Goal: Information Seeking & Learning: Learn about a topic

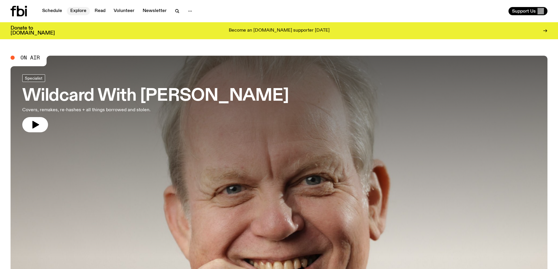
click at [78, 13] on link "Explore" at bounding box center [78, 11] width 23 height 8
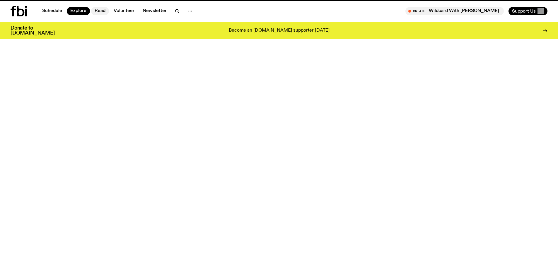
click at [103, 11] on link "Read" at bounding box center [100, 11] width 18 height 8
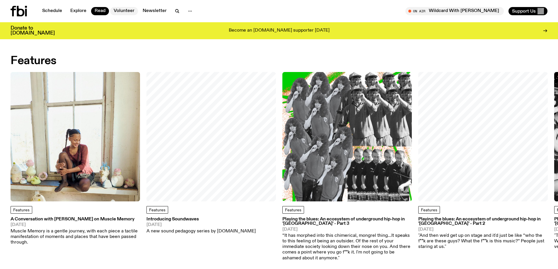
click at [125, 11] on link "Volunteer" at bounding box center [124, 11] width 28 height 8
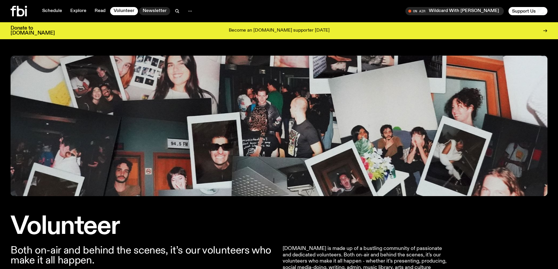
click at [143, 12] on link "Newsletter" at bounding box center [154, 11] width 31 height 8
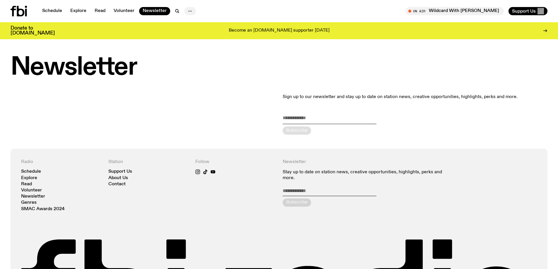
click at [191, 10] on icon "button" at bounding box center [190, 11] width 7 height 7
click at [188, 24] on link "About Us" at bounding box center [190, 23] width 29 height 8
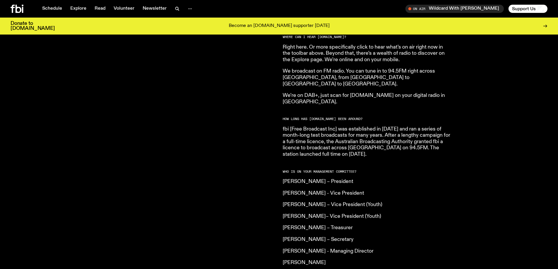
scroll to position [319, 0]
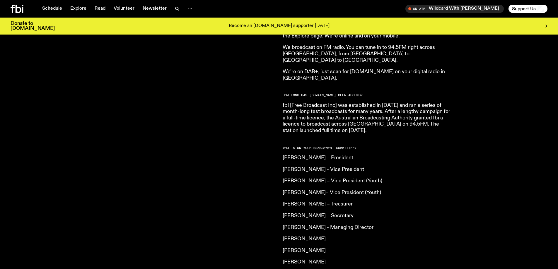
drag, startPoint x: 259, startPoint y: 108, endPoint x: 259, endPoint y: 121, distance: 12.9
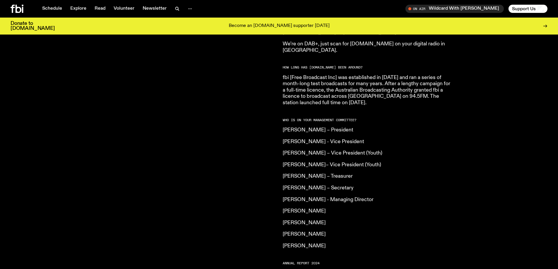
drag, startPoint x: 255, startPoint y: 102, endPoint x: 256, endPoint y: 120, distance: 17.6
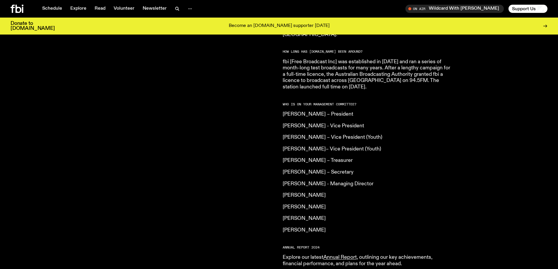
drag, startPoint x: 248, startPoint y: 120, endPoint x: 249, endPoint y: 123, distance: 3.0
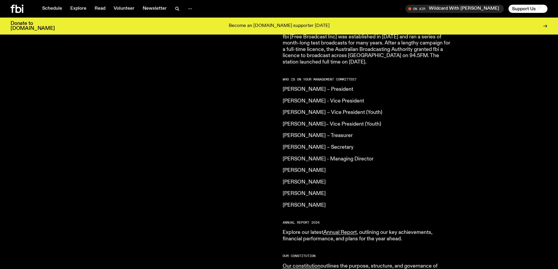
drag, startPoint x: 249, startPoint y: 119, endPoint x: 249, endPoint y: 126, distance: 7.6
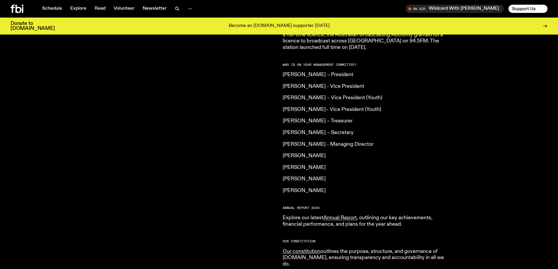
drag, startPoint x: 242, startPoint y: 120, endPoint x: 242, endPoint y: 130, distance: 10.0
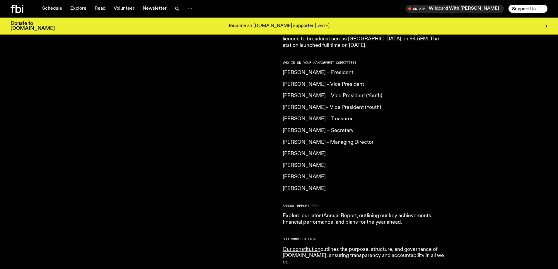
scroll to position [431, 0]
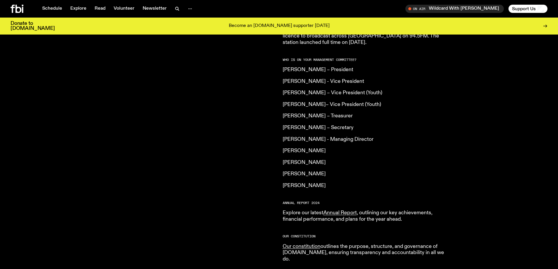
drag, startPoint x: 245, startPoint y: 136, endPoint x: 246, endPoint y: 140, distance: 3.6
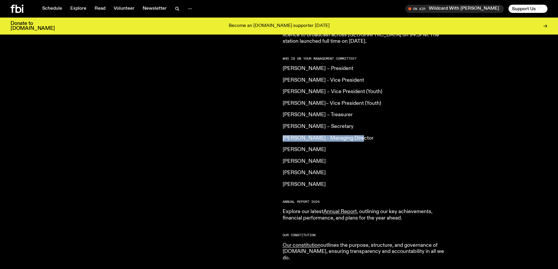
drag, startPoint x: 293, startPoint y: 130, endPoint x: 360, endPoint y: 126, distance: 66.3
click at [359, 126] on div "[DOMAIN_NAME] is an independent, not for profit community radio station. We are…" at bounding box center [279, 44] width 558 height 481
click at [360, 135] on p "[PERSON_NAME] - Managing Director" at bounding box center [367, 138] width 169 height 6
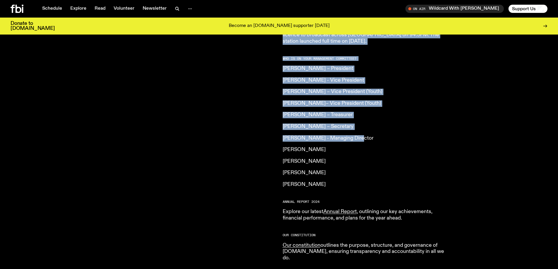
drag, startPoint x: 358, startPoint y: 124, endPoint x: 272, endPoint y: 122, distance: 86.8
click at [272, 122] on div "[DOMAIN_NAME] is an independent, not for profit community radio station. We are…" at bounding box center [279, 44] width 558 height 481
click at [272, 122] on div "[DOMAIN_NAME] is an independent, not for profit community radio station. We are…" at bounding box center [143, 36] width 265 height 451
drag, startPoint x: 272, startPoint y: 122, endPoint x: 358, endPoint y: 122, distance: 86.2
click at [358, 122] on div "[DOMAIN_NAME] is an independent, not for profit community radio station. We are…" at bounding box center [279, 44] width 558 height 481
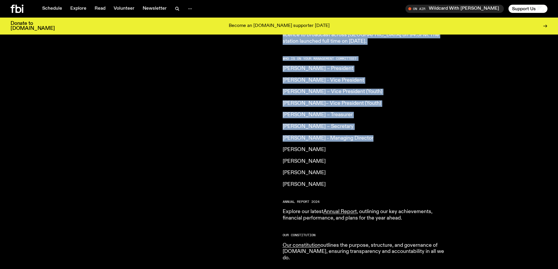
click at [358, 122] on article "What is [DOMAIN_NAME]? Our vision is to champion Sydney’s emerging and independ…" at bounding box center [367, 36] width 169 height 451
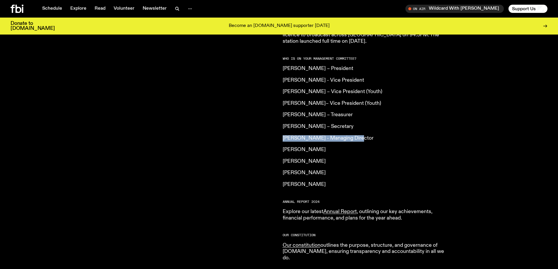
drag, startPoint x: 341, startPoint y: 125, endPoint x: 283, endPoint y: 124, distance: 57.5
click at [283, 124] on article "What is [DOMAIN_NAME]? Our vision is to champion Sydney’s emerging and independ…" at bounding box center [367, 36] width 169 height 451
click at [273, 124] on div "[DOMAIN_NAME] is an independent, not for profit community radio station. We are…" at bounding box center [143, 36] width 265 height 451
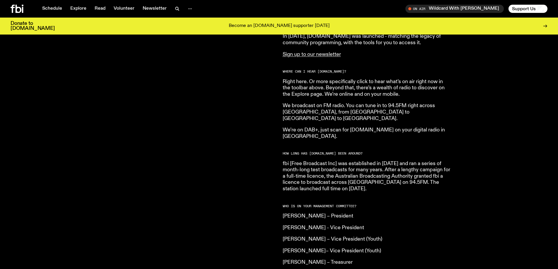
scroll to position [78, 0]
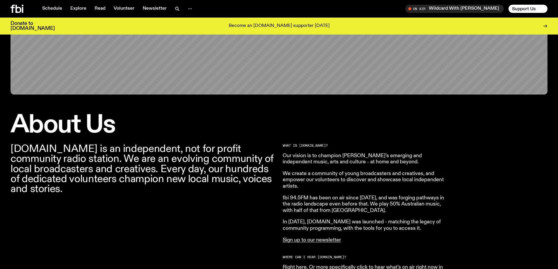
drag, startPoint x: 258, startPoint y: 142, endPoint x: 262, endPoint y: 154, distance: 13.5
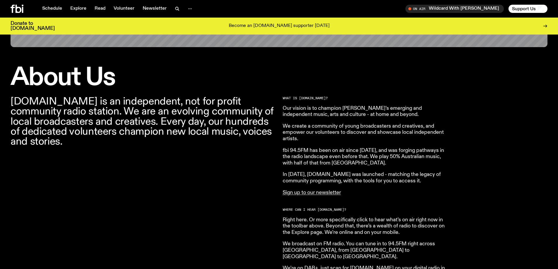
drag, startPoint x: 262, startPoint y: 136, endPoint x: 261, endPoint y: 145, distance: 8.3
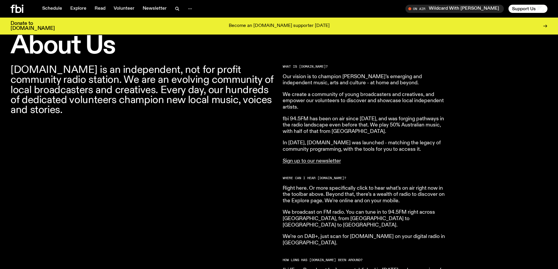
drag, startPoint x: 261, startPoint y: 138, endPoint x: 261, endPoint y: 162, distance: 23.5
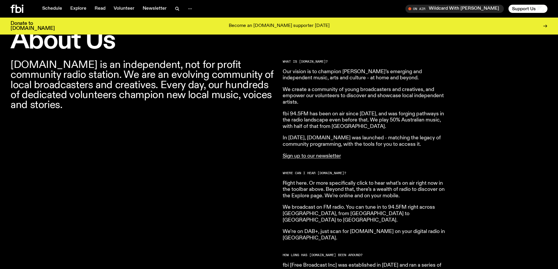
drag, startPoint x: 258, startPoint y: 148, endPoint x: 260, endPoint y: 159, distance: 10.8
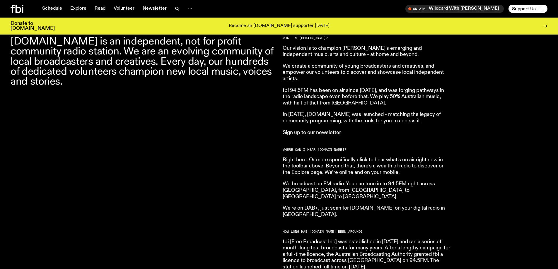
drag, startPoint x: 256, startPoint y: 148, endPoint x: 268, endPoint y: 175, distance: 29.2
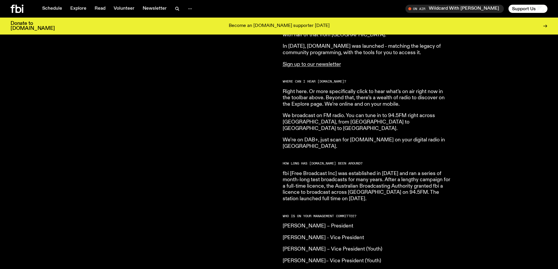
drag, startPoint x: 259, startPoint y: 142, endPoint x: 260, endPoint y: 154, distance: 11.8
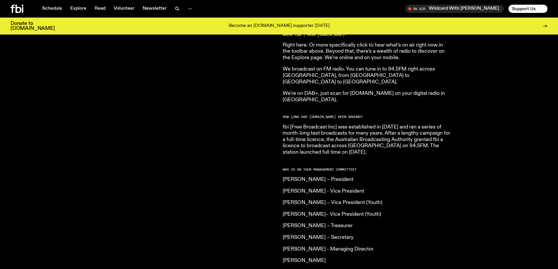
scroll to position [333, 0]
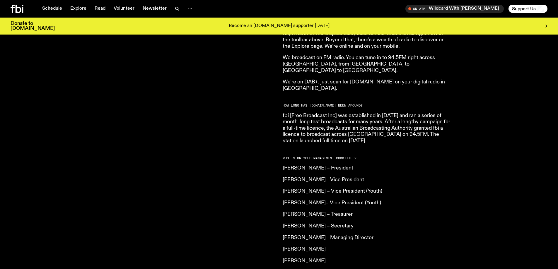
drag, startPoint x: 257, startPoint y: 154, endPoint x: 260, endPoint y: 171, distance: 17.3
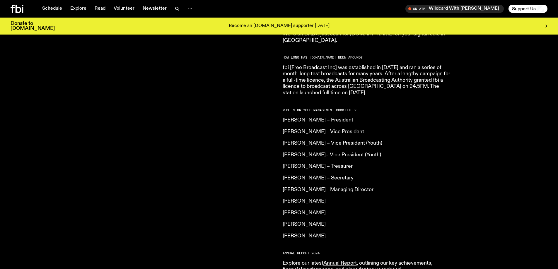
drag, startPoint x: 415, startPoint y: 128, endPoint x: 414, endPoint y: 137, distance: 9.4
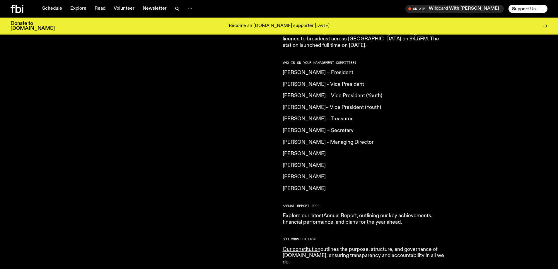
drag, startPoint x: 407, startPoint y: 126, endPoint x: 408, endPoint y: 135, distance: 8.9
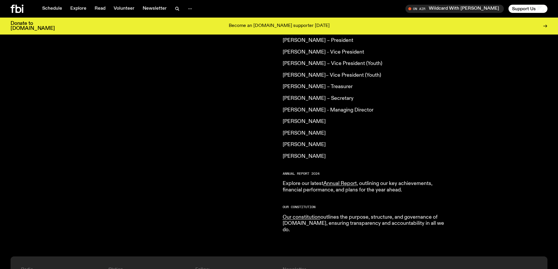
scroll to position [465, 0]
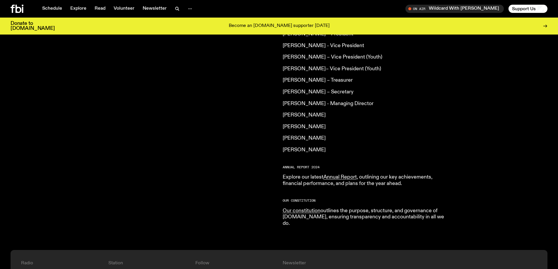
drag, startPoint x: 394, startPoint y: 141, endPoint x: 391, endPoint y: 174, distance: 33.5
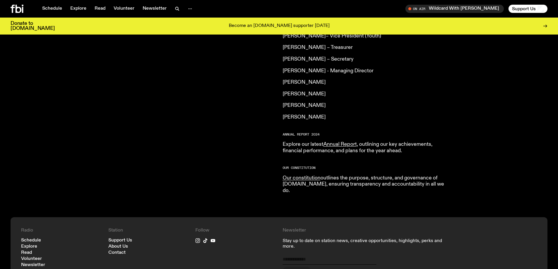
scroll to position [505, 0]
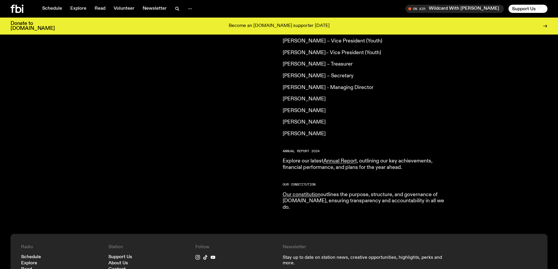
drag, startPoint x: 462, startPoint y: 157, endPoint x: 460, endPoint y: 129, distance: 27.7
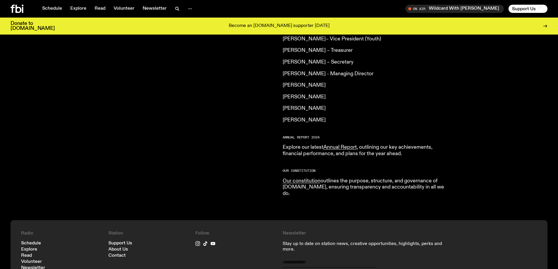
drag, startPoint x: 452, startPoint y: 129, endPoint x: 459, endPoint y: 125, distance: 8.1
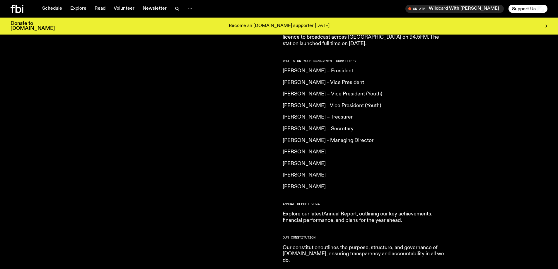
scroll to position [364, 0]
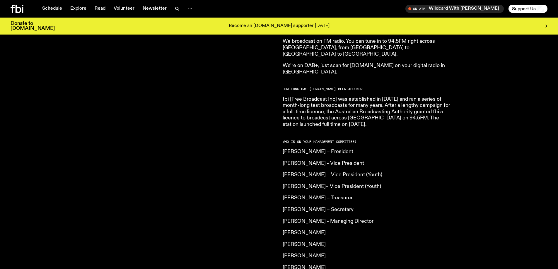
drag, startPoint x: 383, startPoint y: 125, endPoint x: 393, endPoint y: 134, distance: 13.7
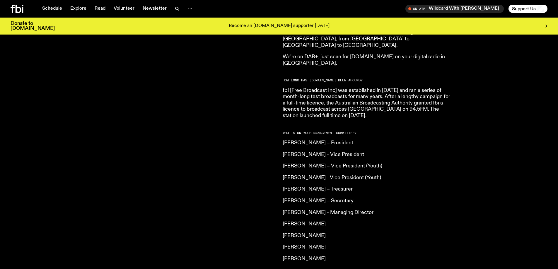
drag, startPoint x: 398, startPoint y: 141, endPoint x: 399, endPoint y: 150, distance: 8.8
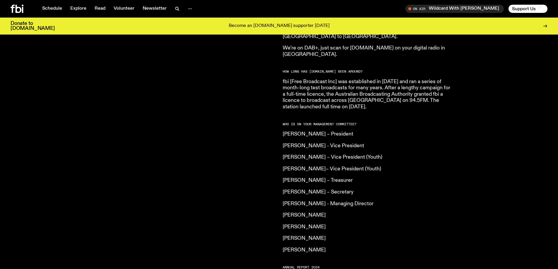
scroll to position [373, 0]
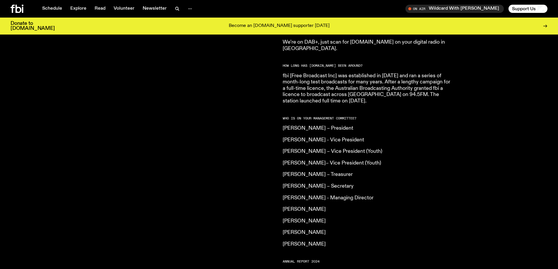
drag, startPoint x: 401, startPoint y: 152, endPoint x: 397, endPoint y: 161, distance: 10.2
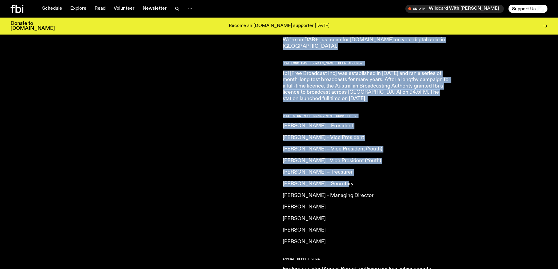
drag, startPoint x: 320, startPoint y: 172, endPoint x: 275, endPoint y: 172, distance: 45.1
click at [275, 172] on div "[DOMAIN_NAME] is an independent, not for profit community radio station. We are…" at bounding box center [279, 101] width 558 height 481
click at [276, 169] on div "[DOMAIN_NAME] is an independent, not for profit community radio station. We are…" at bounding box center [279, 101] width 558 height 481
click at [279, 170] on div "[DOMAIN_NAME] is an independent, not for profit community radio station. We are…" at bounding box center [279, 101] width 558 height 481
click at [282, 173] on div "[DOMAIN_NAME] is an independent, not for profit community radio station. We are…" at bounding box center [279, 101] width 558 height 481
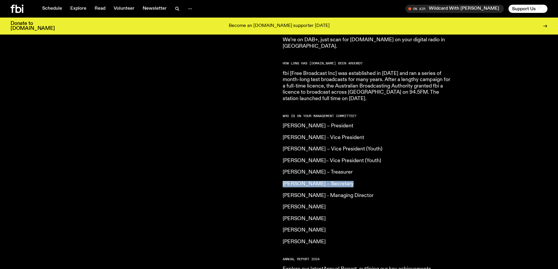
drag, startPoint x: 282, startPoint y: 173, endPoint x: 341, endPoint y: 171, distance: 59.8
click at [341, 171] on div "[DOMAIN_NAME] is an independent, not for profit community radio station. We are…" at bounding box center [279, 101] width 558 height 481
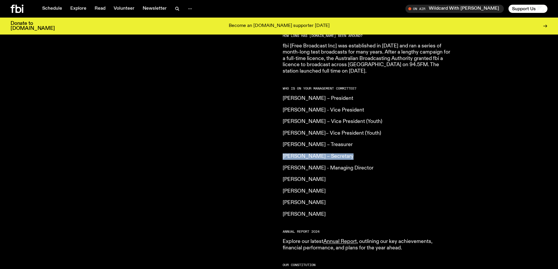
scroll to position [402, 0]
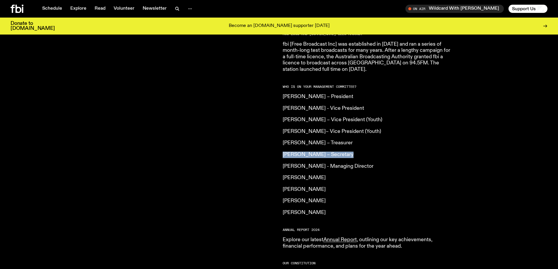
click at [327, 135] on article "What is [DOMAIN_NAME]? Our vision is to champion Sydney’s emerging and independ…" at bounding box center [367, 64] width 169 height 451
drag, startPoint x: 346, startPoint y: 143, endPoint x: 282, endPoint y: 145, distance: 64.5
click at [282, 145] on div "[DOMAIN_NAME] is an independent, not for profit community radio station. We are…" at bounding box center [279, 72] width 558 height 481
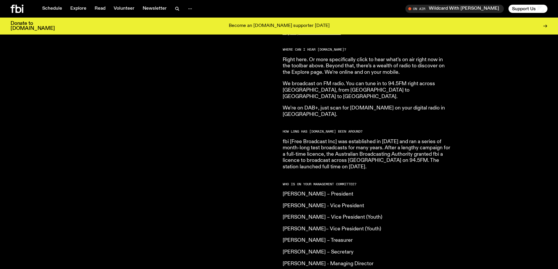
drag, startPoint x: 359, startPoint y: 108, endPoint x: 364, endPoint y: 108, distance: 4.7
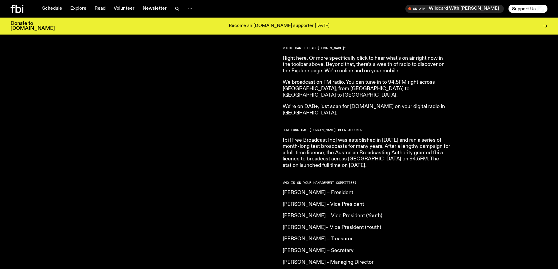
drag, startPoint x: 375, startPoint y: 149, endPoint x: 379, endPoint y: 147, distance: 3.9
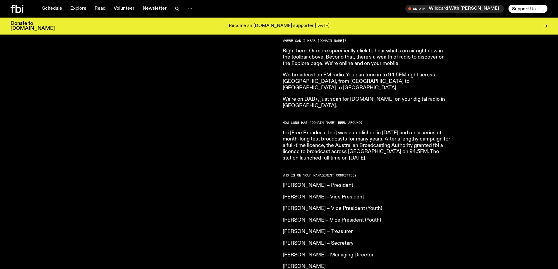
drag, startPoint x: 384, startPoint y: 142, endPoint x: 384, endPoint y: 149, distance: 6.4
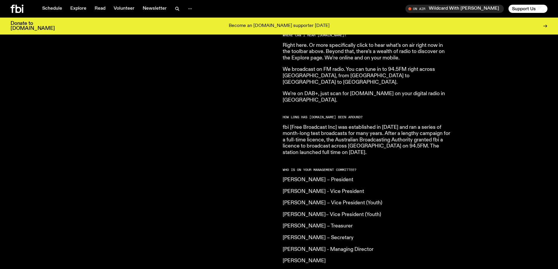
scroll to position [325, 0]
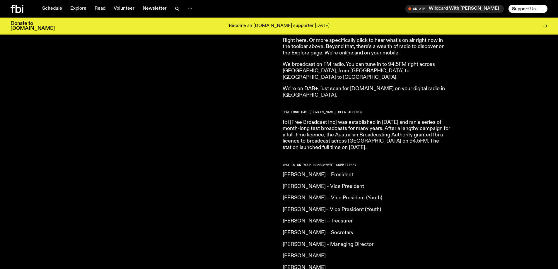
drag, startPoint x: 387, startPoint y: 166, endPoint x: 387, endPoint y: 158, distance: 7.6
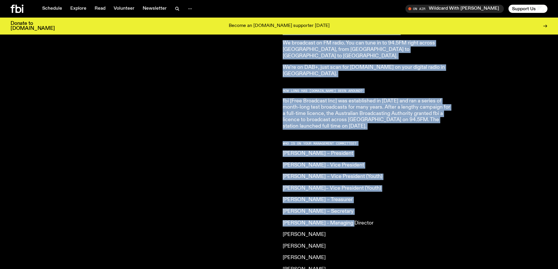
drag, startPoint x: 312, startPoint y: 206, endPoint x: 266, endPoint y: 207, distance: 45.7
click at [266, 207] on div "[DOMAIN_NAME] is an independent, not for profit community radio station. We are…" at bounding box center [279, 129] width 558 height 481
click at [284, 220] on p "[PERSON_NAME] - Managing Director" at bounding box center [367, 223] width 169 height 6
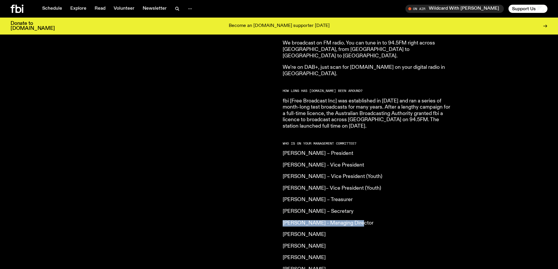
drag, startPoint x: 283, startPoint y: 210, endPoint x: 363, endPoint y: 213, distance: 79.8
click at [363, 220] on p "[PERSON_NAME] - Managing Director" at bounding box center [367, 223] width 169 height 6
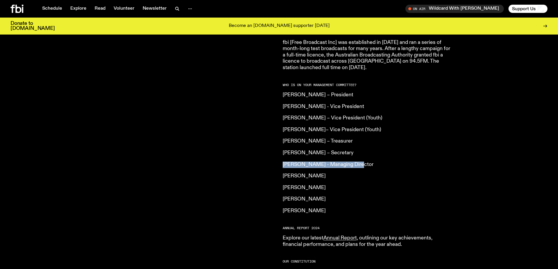
scroll to position [521, 0]
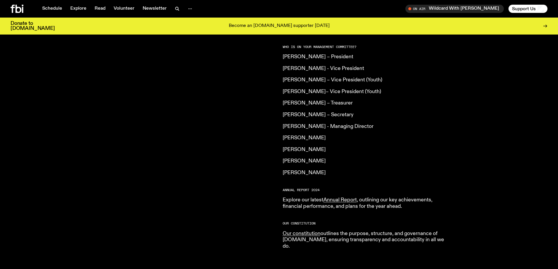
drag, startPoint x: 427, startPoint y: 139, endPoint x: 402, endPoint y: 108, distance: 40.0
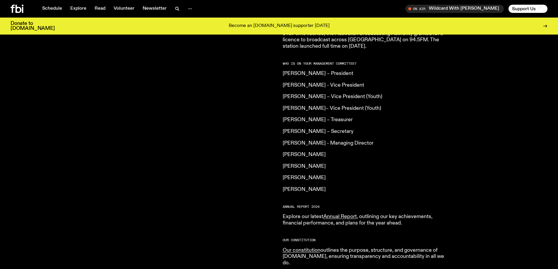
drag, startPoint x: 392, startPoint y: 135, endPoint x: 397, endPoint y: 126, distance: 10.8
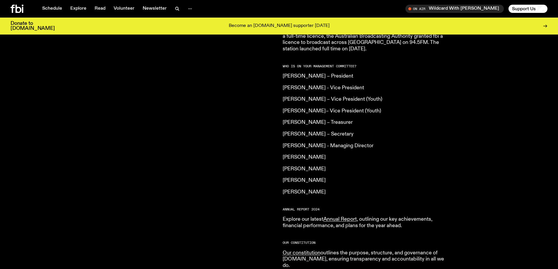
drag, startPoint x: 318, startPoint y: 79, endPoint x: 319, endPoint y: 157, distance: 78.0
click at [319, 157] on article "What is [DOMAIN_NAME]? Our vision is to champion Sydney’s emerging and independ…" at bounding box center [367, 43] width 169 height 451
click at [322, 178] on p "[PERSON_NAME]" at bounding box center [367, 181] width 169 height 6
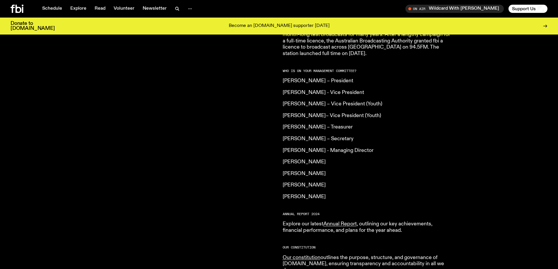
drag, startPoint x: 326, startPoint y: 175, endPoint x: 337, endPoint y: 159, distance: 19.8
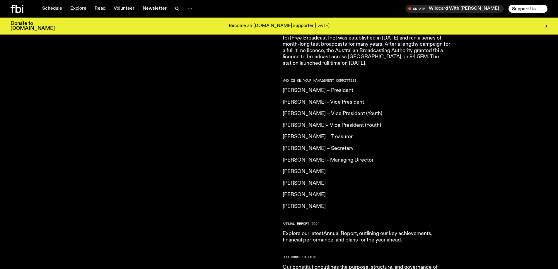
drag, startPoint x: 404, startPoint y: 169, endPoint x: 405, endPoint y: 156, distance: 12.4
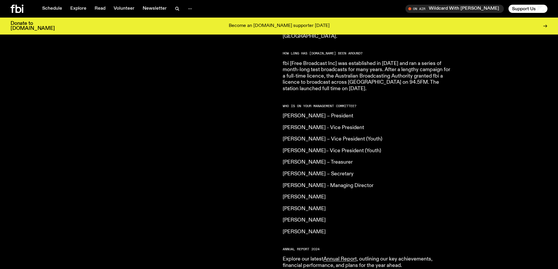
drag, startPoint x: 407, startPoint y: 153, endPoint x: 401, endPoint y: 129, distance: 25.5
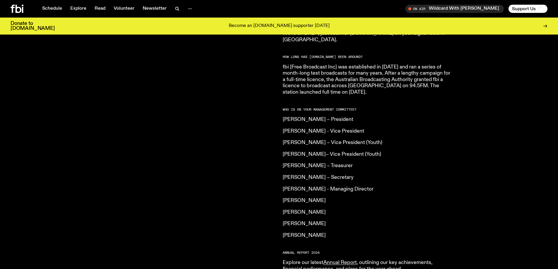
drag, startPoint x: 406, startPoint y: 148, endPoint x: 400, endPoint y: 139, distance: 11.4
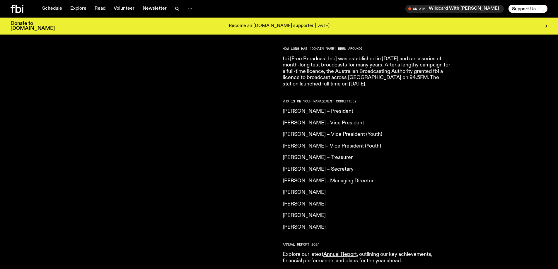
drag, startPoint x: 400, startPoint y: 149, endPoint x: 409, endPoint y: 176, distance: 28.4
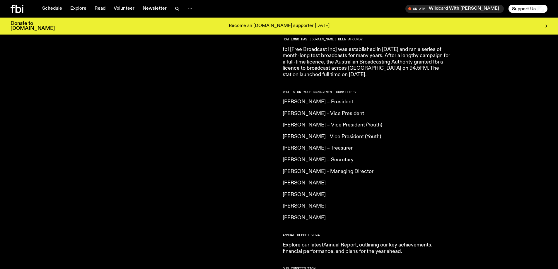
scroll to position [390, 0]
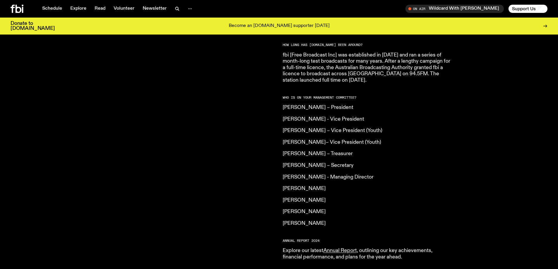
drag, startPoint x: 407, startPoint y: 167, endPoint x: 405, endPoint y: 150, distance: 17.1
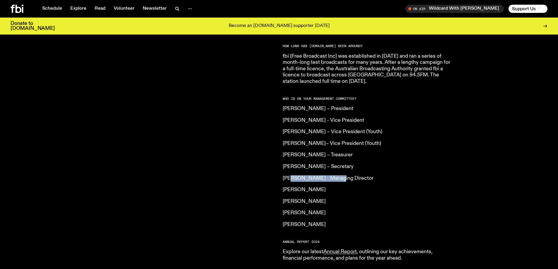
drag, startPoint x: 311, startPoint y: 162, endPoint x: 281, endPoint y: 166, distance: 30.2
click at [288, 166] on article "What is [DOMAIN_NAME]? Our vision is to champion Sydney’s emerging and independ…" at bounding box center [367, 76] width 169 height 451
click at [275, 167] on div "[DOMAIN_NAME] is an independent, not for profit community radio station. We are…" at bounding box center [143, 76] width 265 height 451
drag, startPoint x: 300, startPoint y: 166, endPoint x: 366, endPoint y: 165, distance: 66.3
click at [366, 165] on div "[DOMAIN_NAME] is an independent, not for profit community radio station. We are…" at bounding box center [279, 84] width 558 height 481
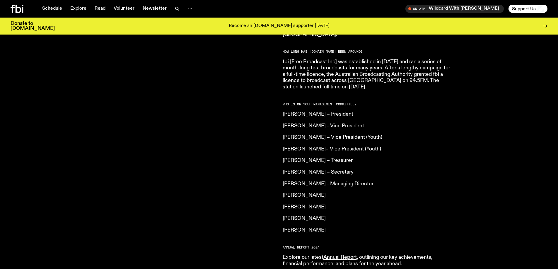
drag, startPoint x: 356, startPoint y: 87, endPoint x: 381, endPoint y: 110, distance: 34.0
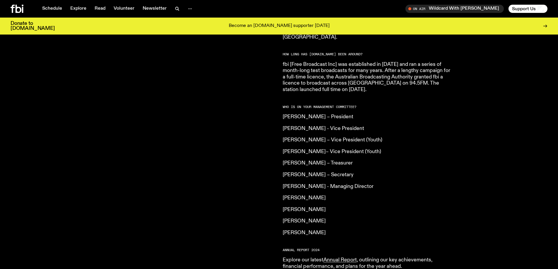
scroll to position [376, 0]
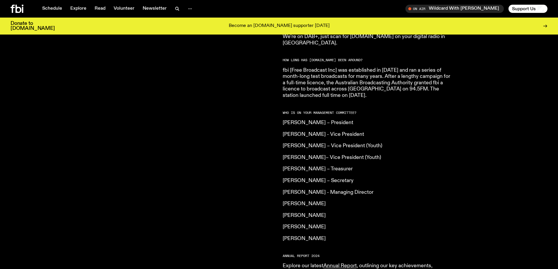
drag, startPoint x: 378, startPoint y: 106, endPoint x: 382, endPoint y: 96, distance: 10.8
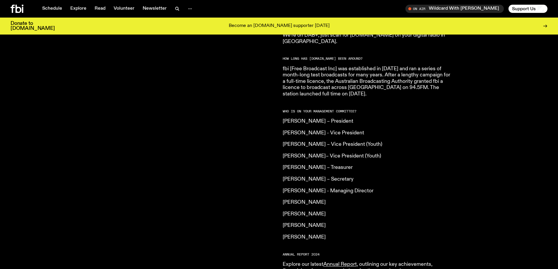
drag, startPoint x: 364, startPoint y: 166, endPoint x: 361, endPoint y: 171, distance: 6.3
drag, startPoint x: 361, startPoint y: 170, endPoint x: 356, endPoint y: 146, distance: 24.5
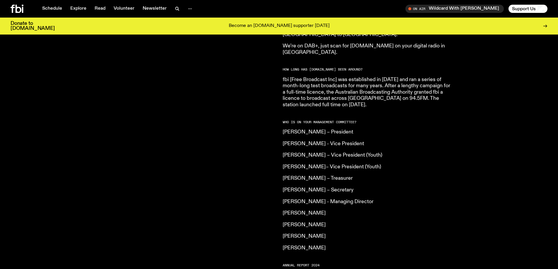
scroll to position [364, 0]
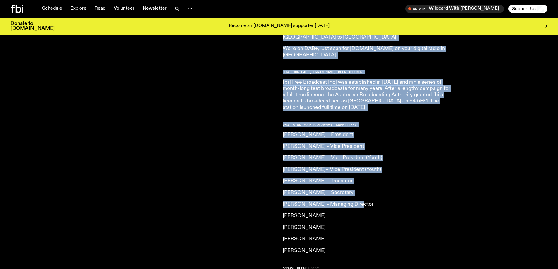
drag, startPoint x: 363, startPoint y: 193, endPoint x: 274, endPoint y: 189, distance: 88.6
click at [274, 189] on div "[DOMAIN_NAME] is an independent, not for profit community radio station. We are…" at bounding box center [279, 110] width 558 height 481
click at [290, 202] on p "[PERSON_NAME] - Managing Director" at bounding box center [367, 205] width 169 height 6
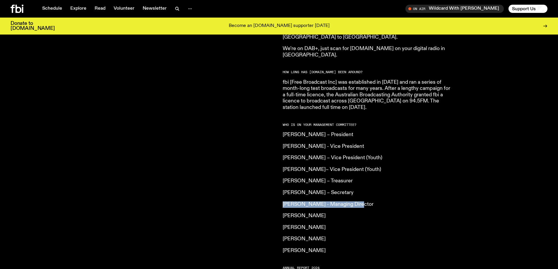
drag, startPoint x: 283, startPoint y: 193, endPoint x: 365, endPoint y: 191, distance: 82.7
click at [373, 202] on p "[PERSON_NAME] - Managing Director" at bounding box center [367, 205] width 169 height 6
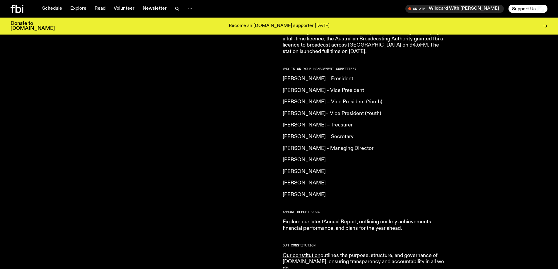
drag, startPoint x: 365, startPoint y: 217, endPoint x: 367, endPoint y: 249, distance: 32.9
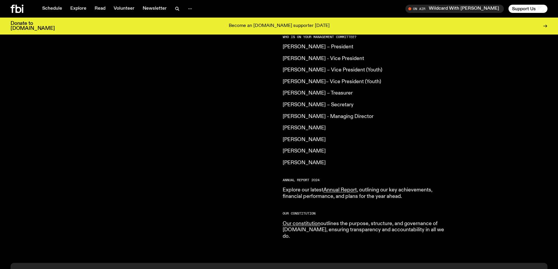
drag, startPoint x: 429, startPoint y: 206, endPoint x: 430, endPoint y: 210, distance: 4.1
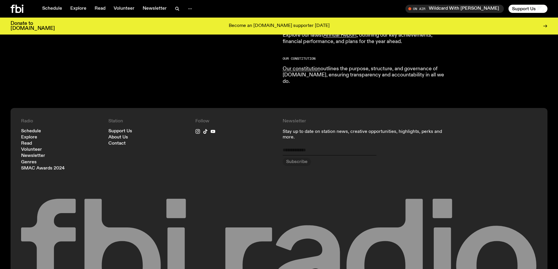
drag, startPoint x: 445, startPoint y: 200, endPoint x: 445, endPoint y: 215, distance: 15.8
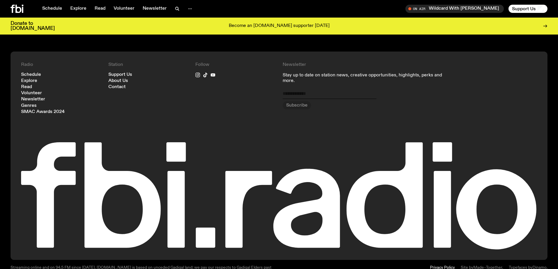
drag, startPoint x: 415, startPoint y: 152, endPoint x: 365, endPoint y: 241, distance: 102.6
drag, startPoint x: 293, startPoint y: 266, endPoint x: 330, endPoint y: 262, distance: 37.7
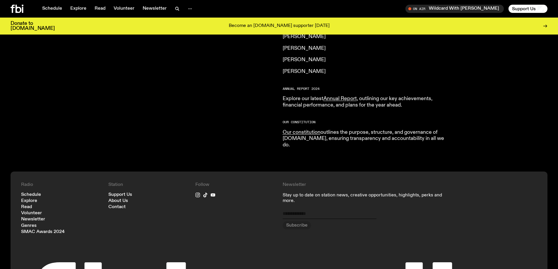
drag, startPoint x: 334, startPoint y: 239, endPoint x: 346, endPoint y: 195, distance: 46.2
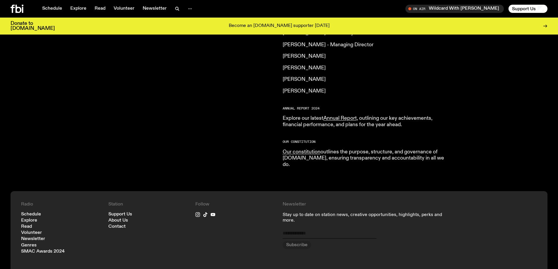
drag, startPoint x: 382, startPoint y: 215, endPoint x: 380, endPoint y: 227, distance: 11.9
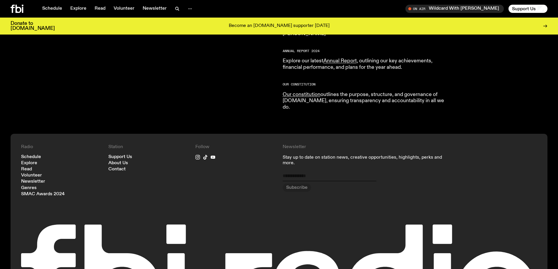
drag, startPoint x: 449, startPoint y: 114, endPoint x: 452, endPoint y: 149, distance: 34.7
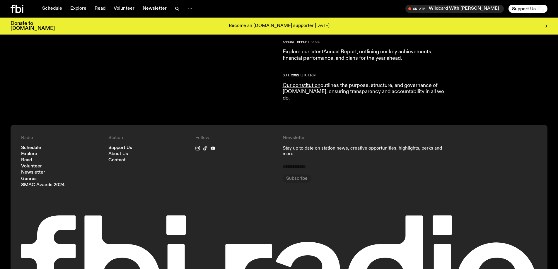
drag, startPoint x: 490, startPoint y: 105, endPoint x: 491, endPoint y: 78, distance: 27.6
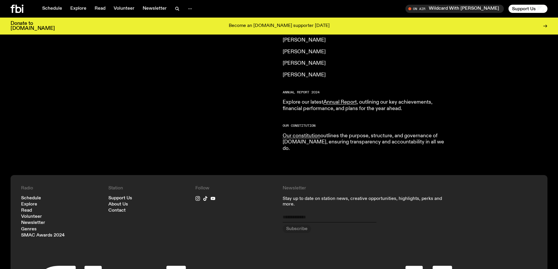
drag, startPoint x: 477, startPoint y: 89, endPoint x: 477, endPoint y: 94, distance: 4.1
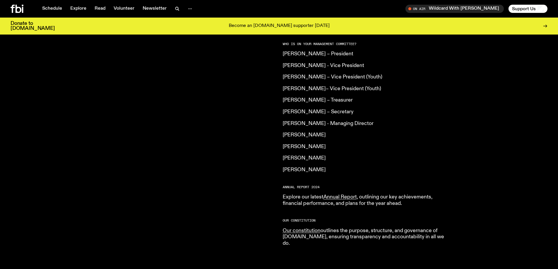
drag, startPoint x: 474, startPoint y: 161, endPoint x: 470, endPoint y: 143, distance: 17.9
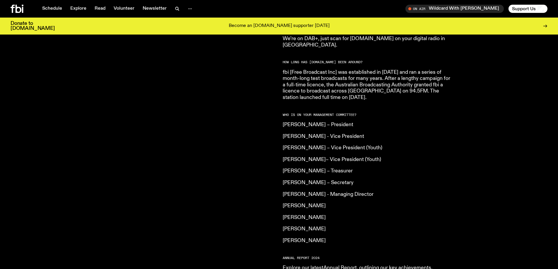
drag, startPoint x: 475, startPoint y: 195, endPoint x: 485, endPoint y: 160, distance: 36.2
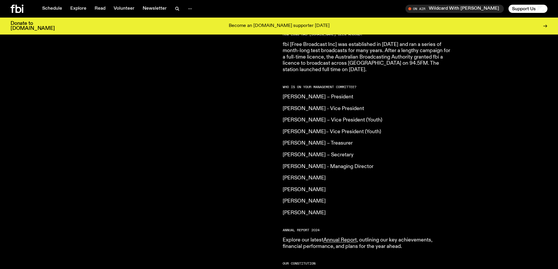
drag, startPoint x: 485, startPoint y: 174, endPoint x: 478, endPoint y: 212, distance: 38.1
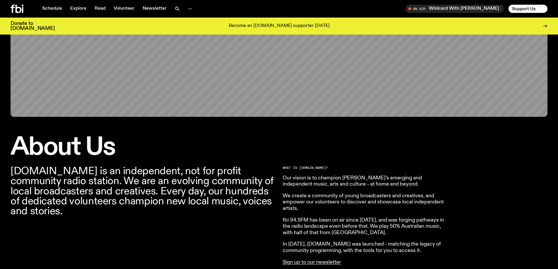
scroll to position [0, 0]
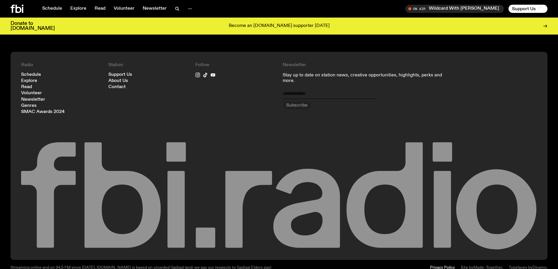
drag, startPoint x: 480, startPoint y: 210, endPoint x: 495, endPoint y: 213, distance: 15.6
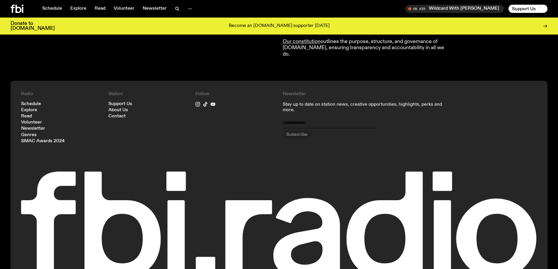
drag, startPoint x: 493, startPoint y: 177, endPoint x: 492, endPoint y: 69, distance: 108.5
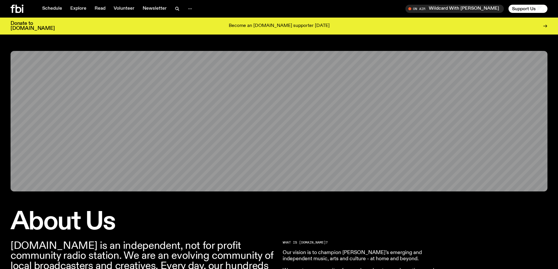
drag, startPoint x: 486, startPoint y: 41, endPoint x: 456, endPoint y: -35, distance: 81.9
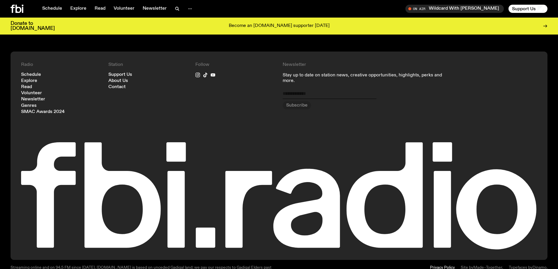
drag, startPoint x: 373, startPoint y: 95, endPoint x: 401, endPoint y: 70, distance: 37.4
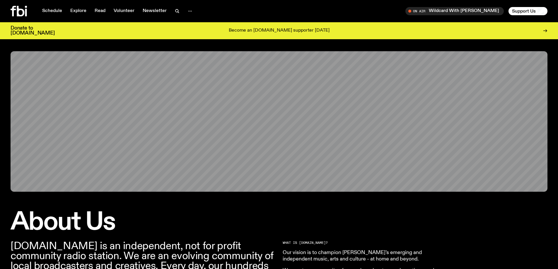
drag, startPoint x: 450, startPoint y: 79, endPoint x: 463, endPoint y: 27, distance: 53.9
drag, startPoint x: 480, startPoint y: 102, endPoint x: 465, endPoint y: -12, distance: 114.6
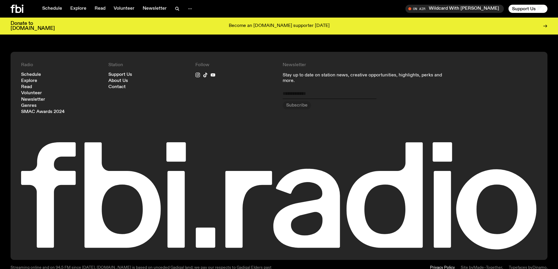
scroll to position [664, 0]
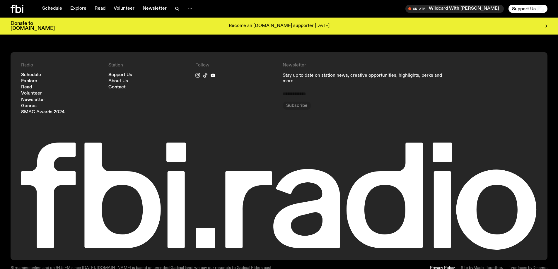
drag, startPoint x: 340, startPoint y: 13, endPoint x: 362, endPoint y: 280, distance: 267.9
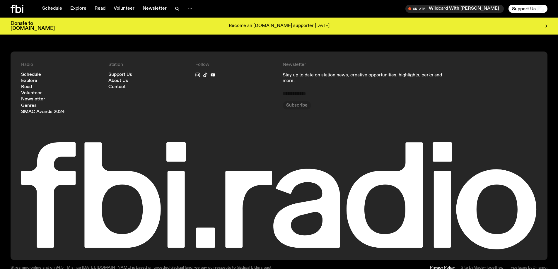
drag, startPoint x: 327, startPoint y: 98, endPoint x: 342, endPoint y: 108, distance: 18.1
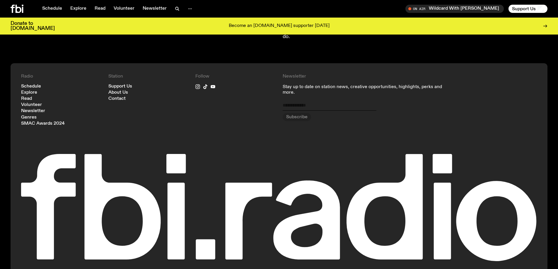
drag, startPoint x: 384, startPoint y: 105, endPoint x: 426, endPoint y: 103, distance: 42.3
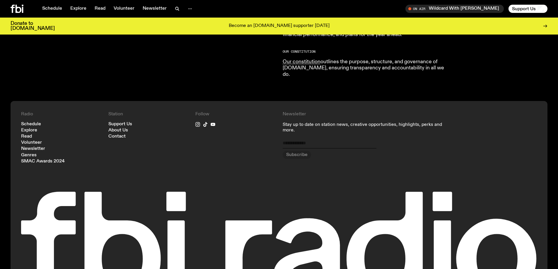
drag, startPoint x: 466, startPoint y: 116, endPoint x: 458, endPoint y: 101, distance: 16.8
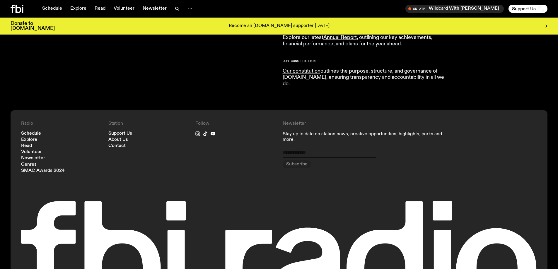
drag, startPoint x: 489, startPoint y: 122, endPoint x: 481, endPoint y: 109, distance: 15.3
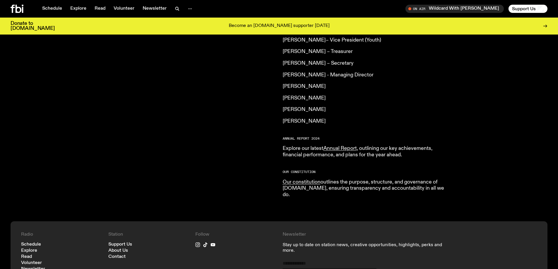
drag, startPoint x: 481, startPoint y: 115, endPoint x: 482, endPoint y: 91, distance: 24.1
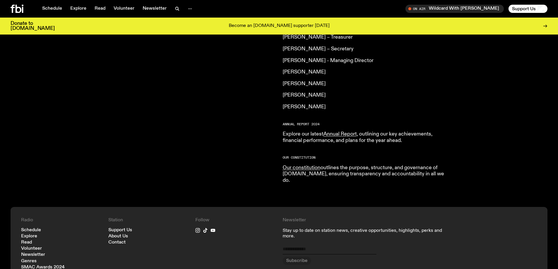
drag, startPoint x: 495, startPoint y: 136, endPoint x: 494, endPoint y: 125, distance: 11.3
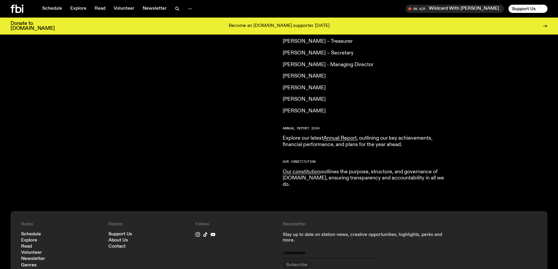
drag, startPoint x: 498, startPoint y: 132, endPoint x: 498, endPoint y: 122, distance: 10.0
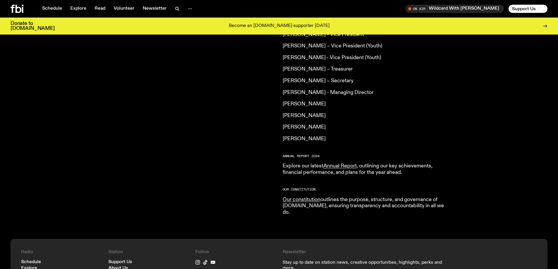
drag, startPoint x: 451, startPoint y: 101, endPoint x: 448, endPoint y: 67, distance: 34.7
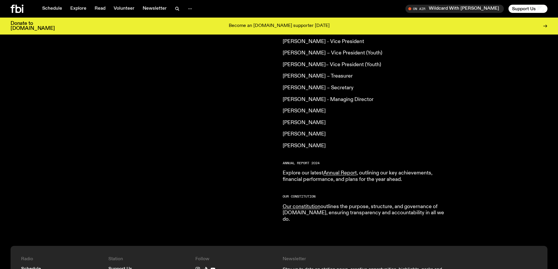
drag, startPoint x: 465, startPoint y: 108, endPoint x: 468, endPoint y: 117, distance: 9.1
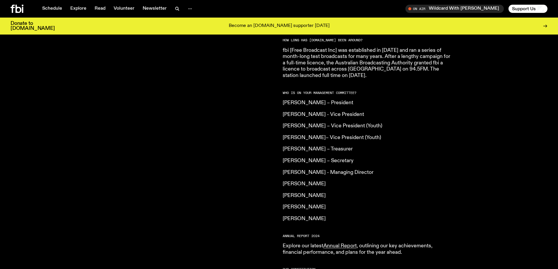
drag, startPoint x: 470, startPoint y: 107, endPoint x: 474, endPoint y: 80, distance: 27.4
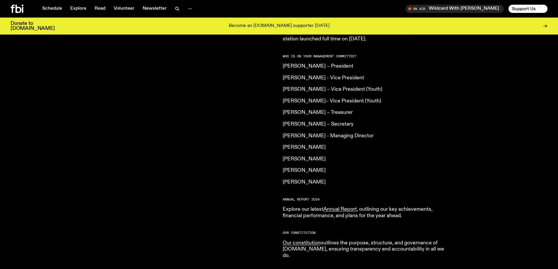
drag, startPoint x: 479, startPoint y: 117, endPoint x: 481, endPoint y: 133, distance: 15.9
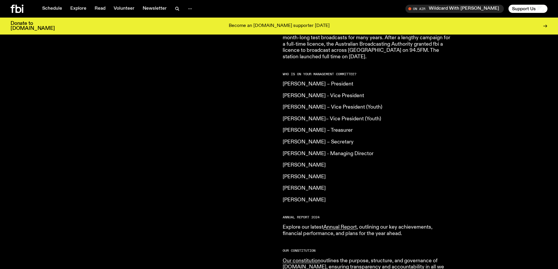
drag, startPoint x: 485, startPoint y: 127, endPoint x: 487, endPoint y: 139, distance: 12.0
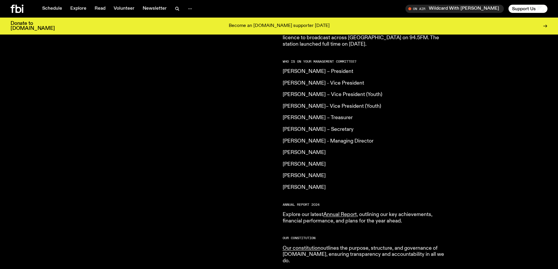
drag, startPoint x: 484, startPoint y: 134, endPoint x: 482, endPoint y: 121, distance: 12.4
drag, startPoint x: 483, startPoint y: 124, endPoint x: 485, endPoint y: 116, distance: 7.8
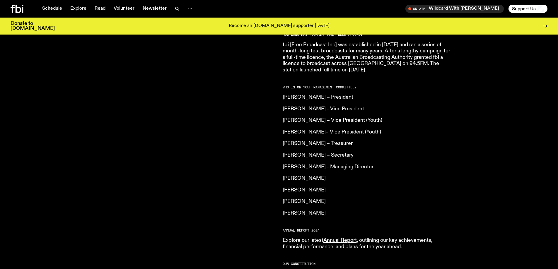
drag, startPoint x: 487, startPoint y: 117, endPoint x: 489, endPoint y: 89, distance: 28.2
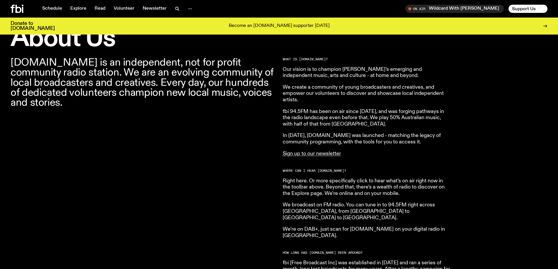
drag, startPoint x: 491, startPoint y: 113, endPoint x: 490, endPoint y: 105, distance: 8.3
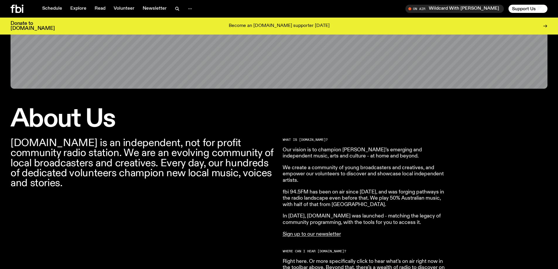
scroll to position [0, 0]
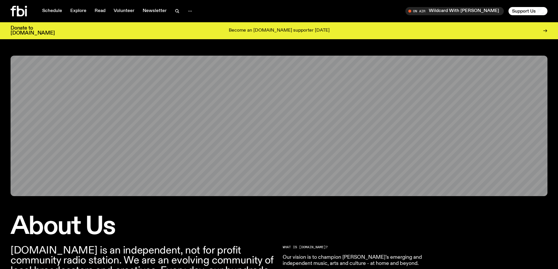
drag, startPoint x: 481, startPoint y: 60, endPoint x: 471, endPoint y: 40, distance: 21.8
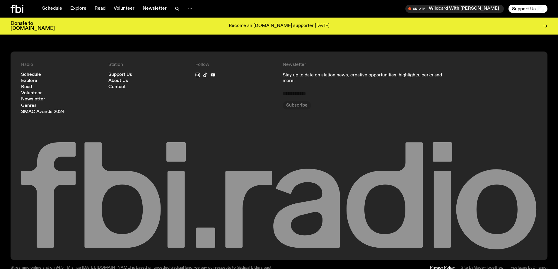
drag, startPoint x: 463, startPoint y: 46, endPoint x: 488, endPoint y: 219, distance: 174.7
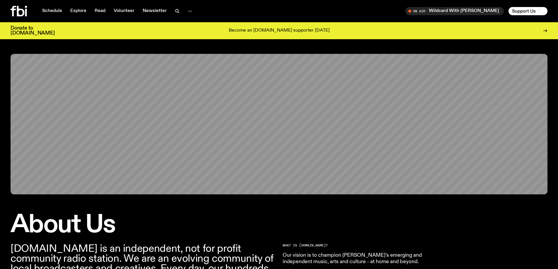
drag, startPoint x: 519, startPoint y: 56, endPoint x: 514, endPoint y: 26, distance: 30.8
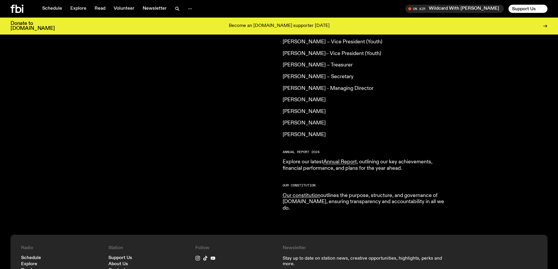
scroll to position [664, 0]
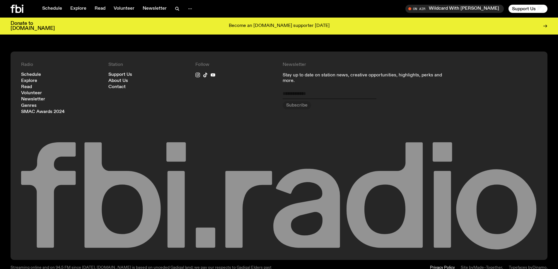
drag, startPoint x: 471, startPoint y: 51, endPoint x: 469, endPoint y: 155, distance: 104.4
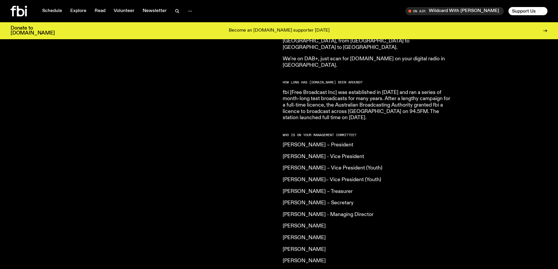
scroll to position [0, 0]
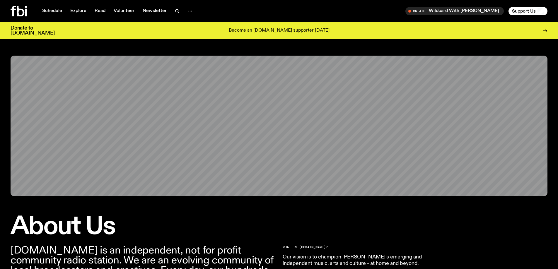
drag, startPoint x: 552, startPoint y: 135, endPoint x: 449, endPoint y: 32, distance: 145.5
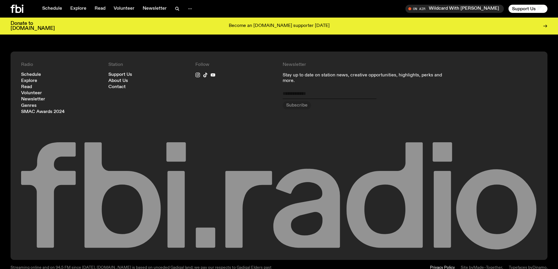
drag, startPoint x: 358, startPoint y: 44, endPoint x: 373, endPoint y: 214, distance: 170.7
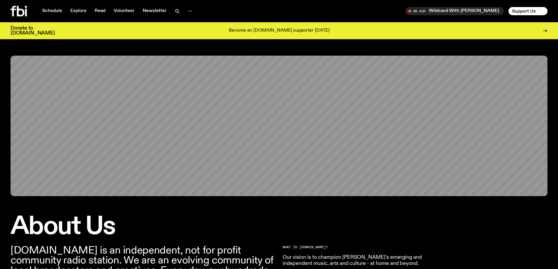
drag, startPoint x: 294, startPoint y: 227, endPoint x: 274, endPoint y: 38, distance: 190.5
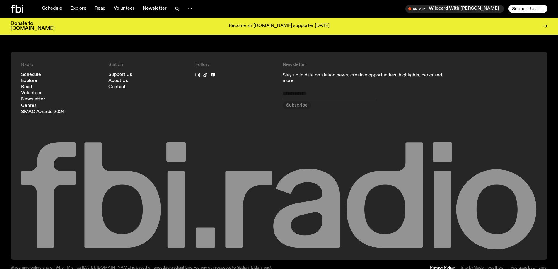
drag, startPoint x: 287, startPoint y: 43, endPoint x: 286, endPoint y: 172, distance: 129.0
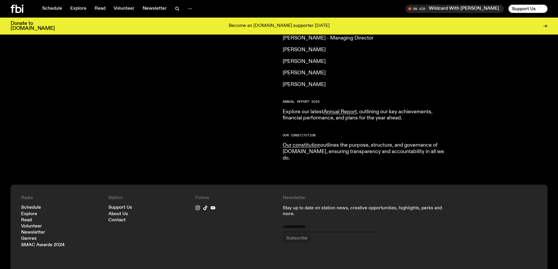
scroll to position [664, 0]
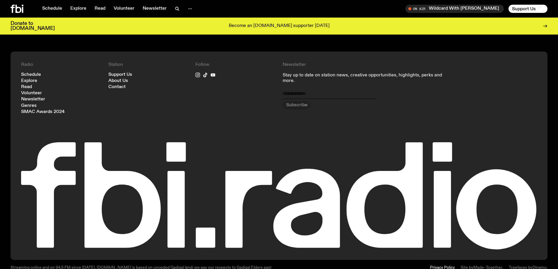
drag, startPoint x: 285, startPoint y: 45, endPoint x: 280, endPoint y: 252, distance: 207.0
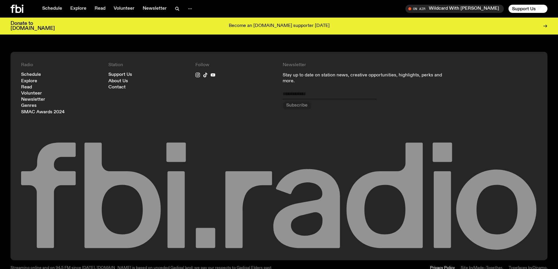
drag, startPoint x: 280, startPoint y: 50, endPoint x: 271, endPoint y: 198, distance: 147.4
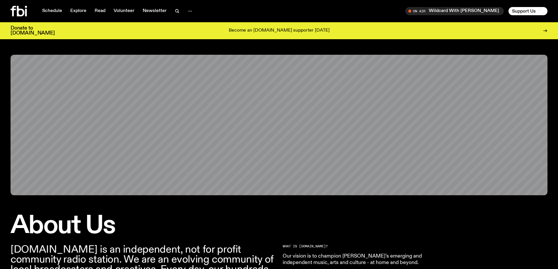
drag, startPoint x: 288, startPoint y: 258, endPoint x: 291, endPoint y: 10, distance: 248.0
